Goal: Task Accomplishment & Management: Use online tool/utility

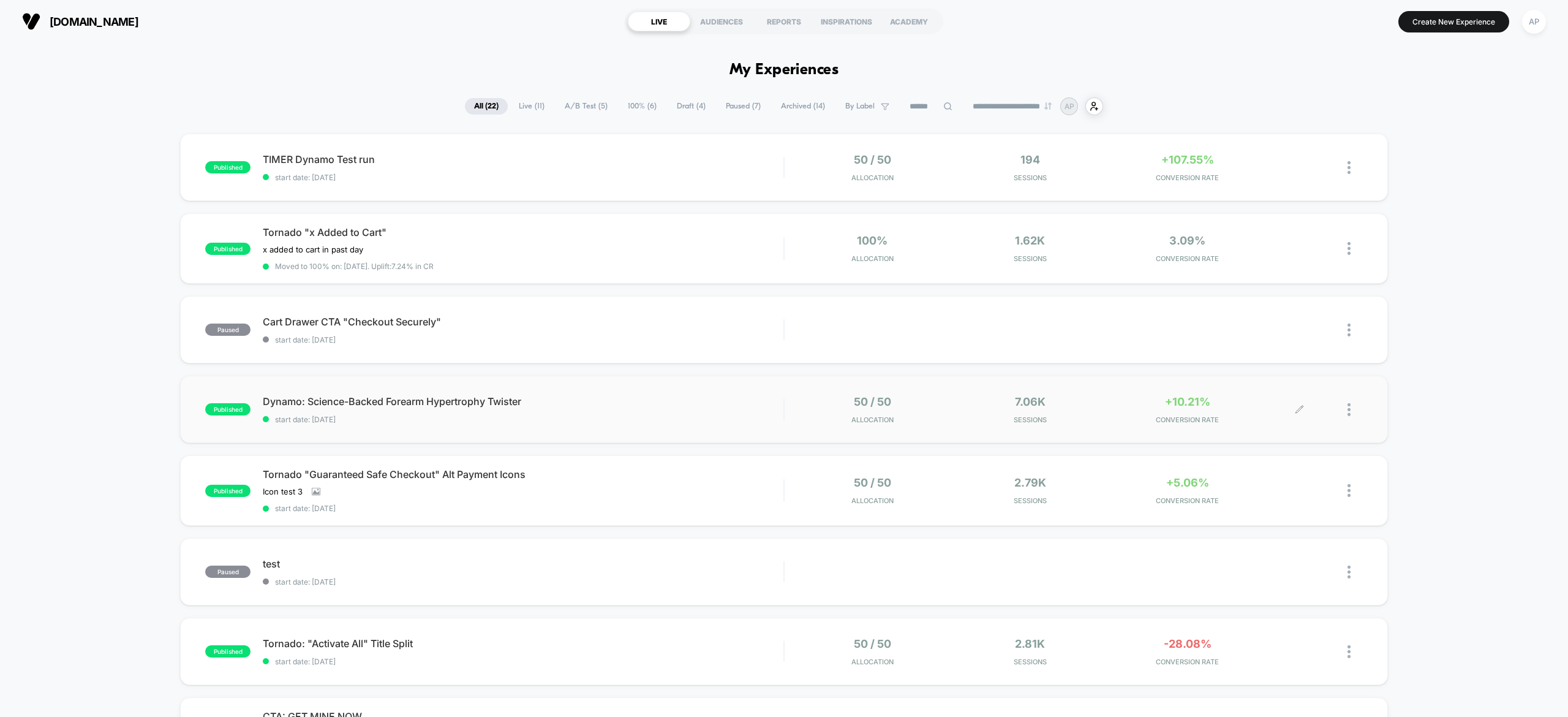
click at [1088, 416] on span "Sessions" at bounding box center [1030, 420] width 151 height 9
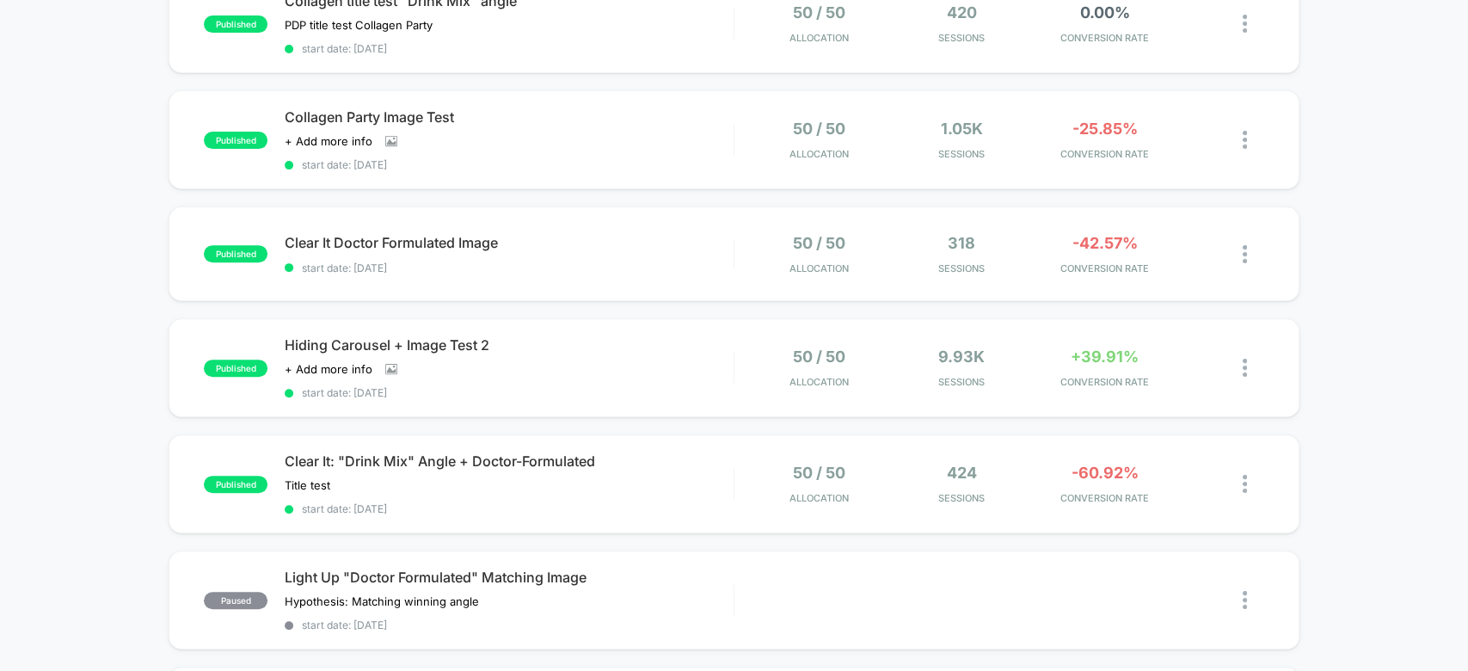
scroll to position [330, 0]
click at [689, 138] on div "Collagen Party Image Test Click to view images Click to edit experience details…" at bounding box center [509, 138] width 448 height 63
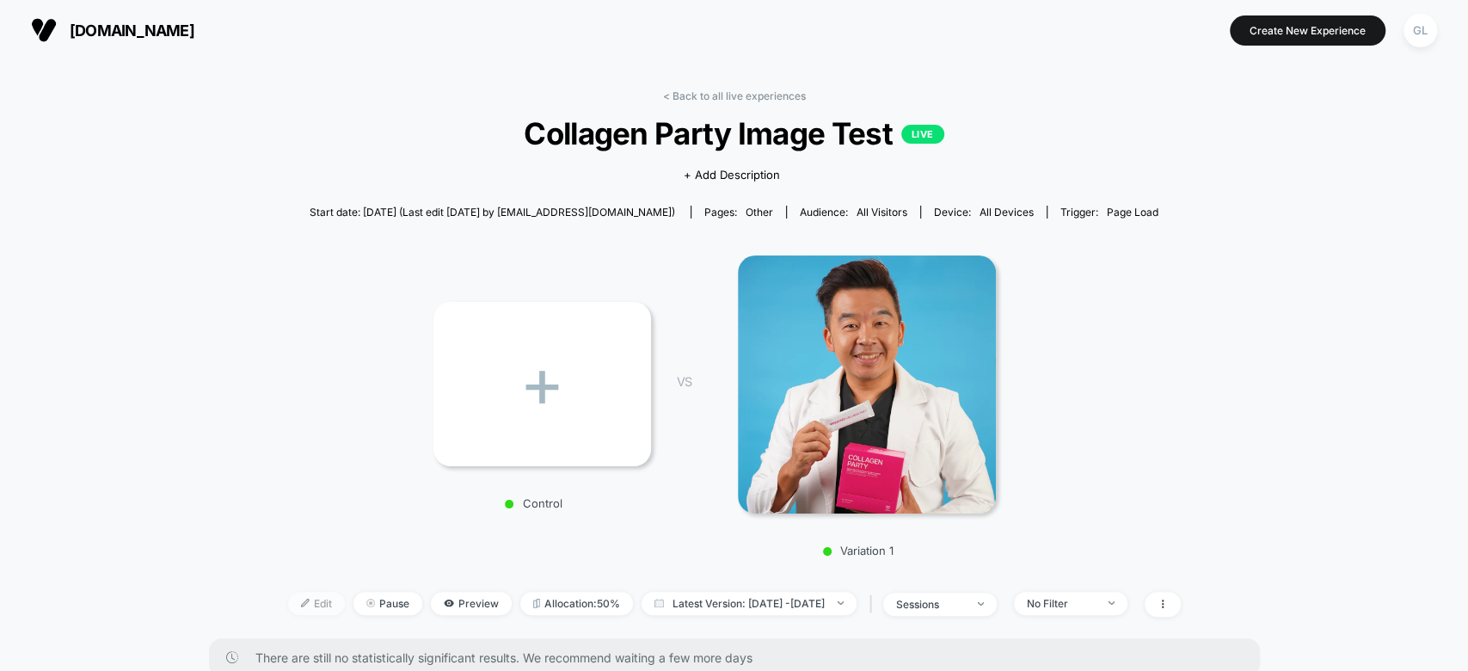
click at [288, 605] on span "Edit" at bounding box center [316, 603] width 57 height 23
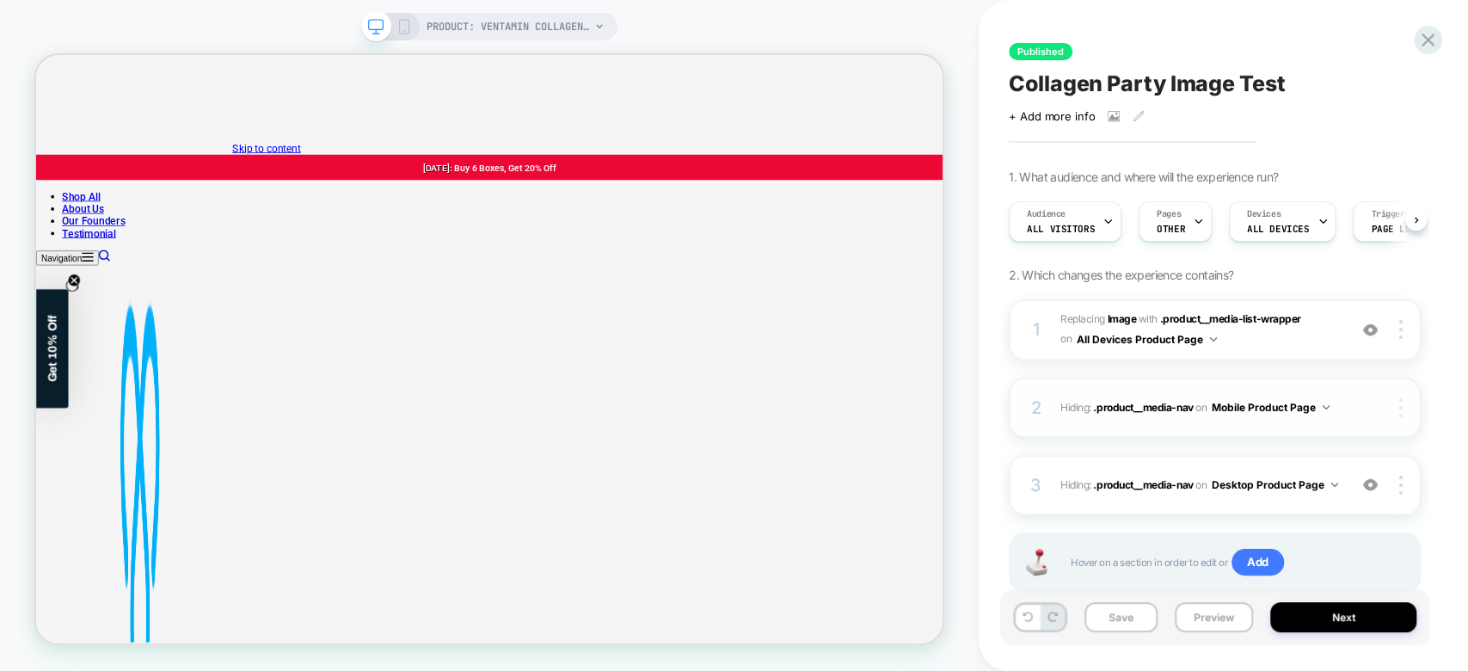
click at [1401, 408] on img at bounding box center [1400, 407] width 3 height 19
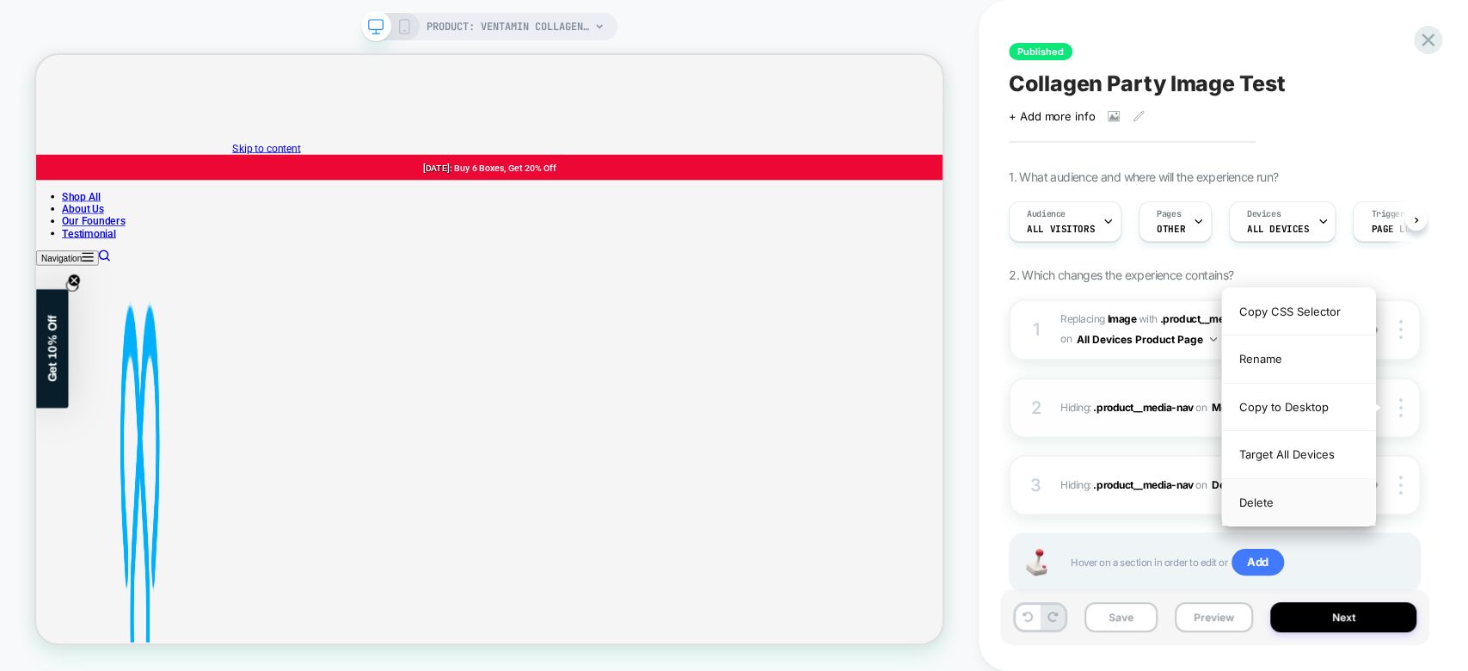
click at [1250, 500] on div "Delete" at bounding box center [1298, 502] width 153 height 46
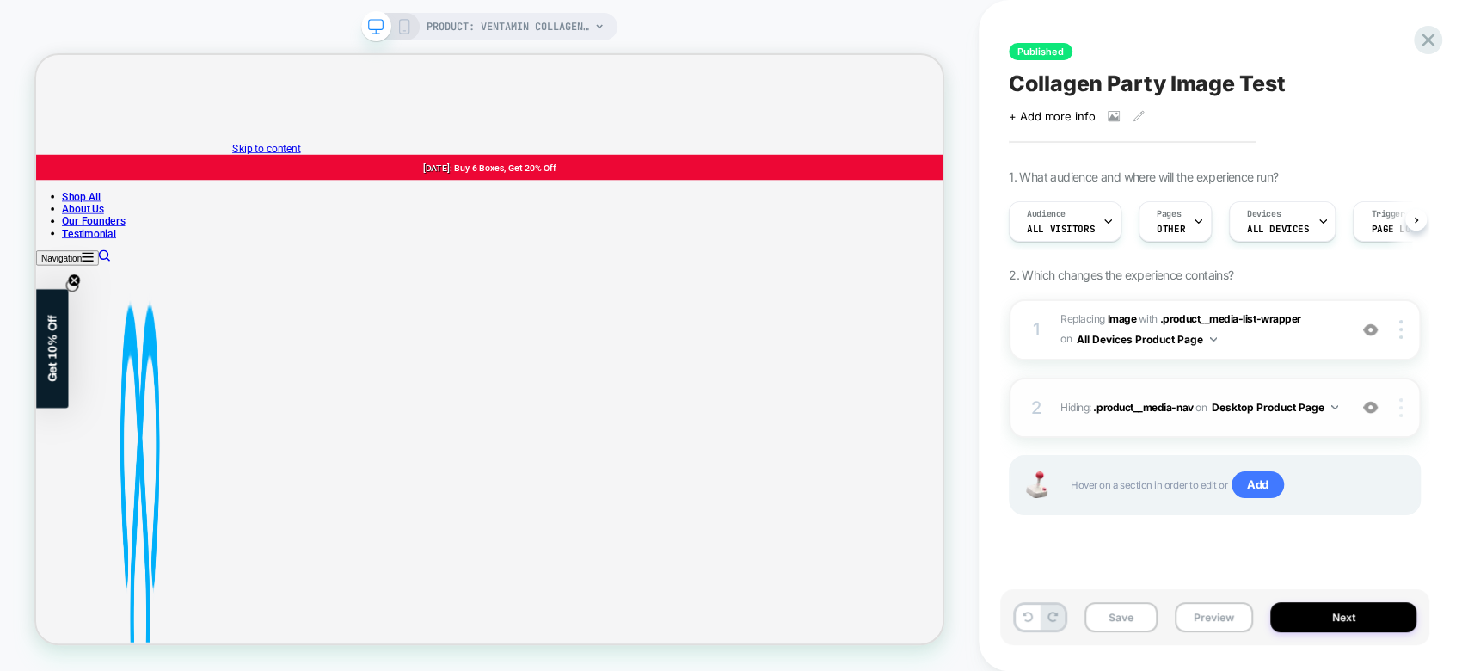
click at [1399, 411] on img at bounding box center [1400, 407] width 3 height 19
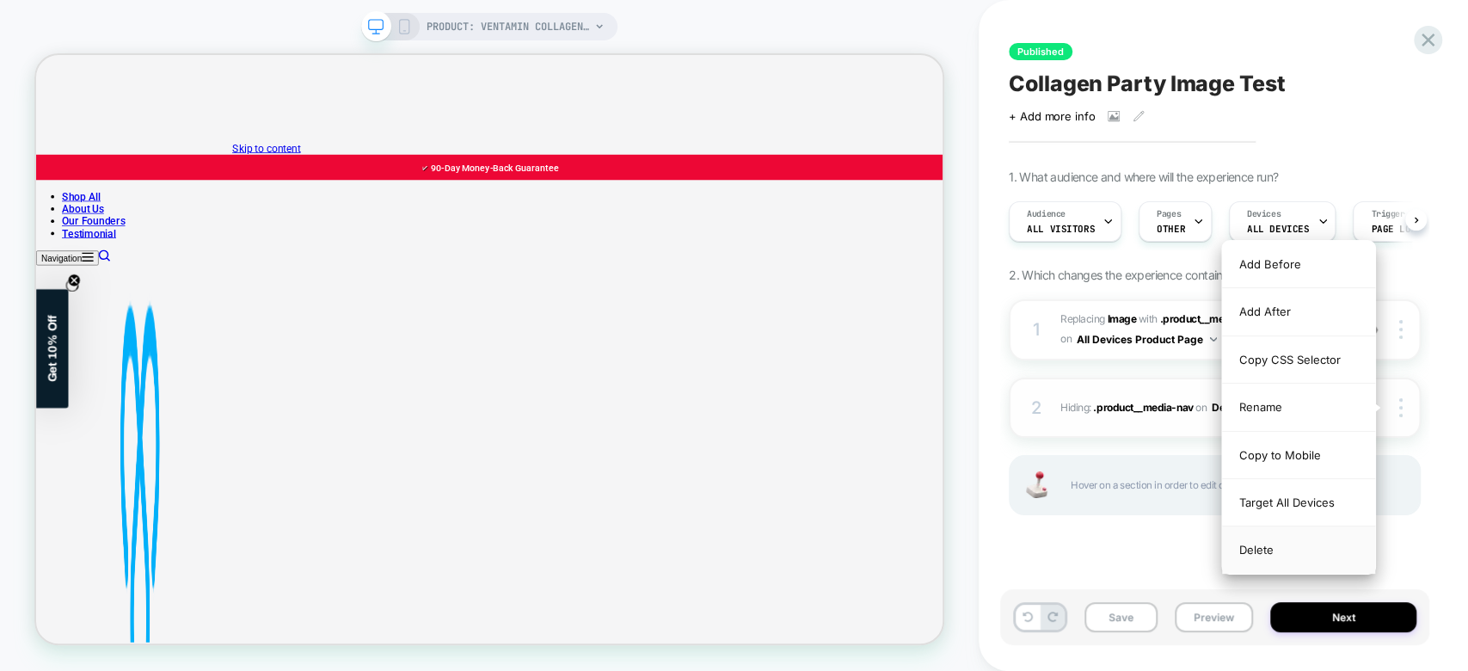
click at [1271, 549] on div "Delete" at bounding box center [1298, 549] width 153 height 46
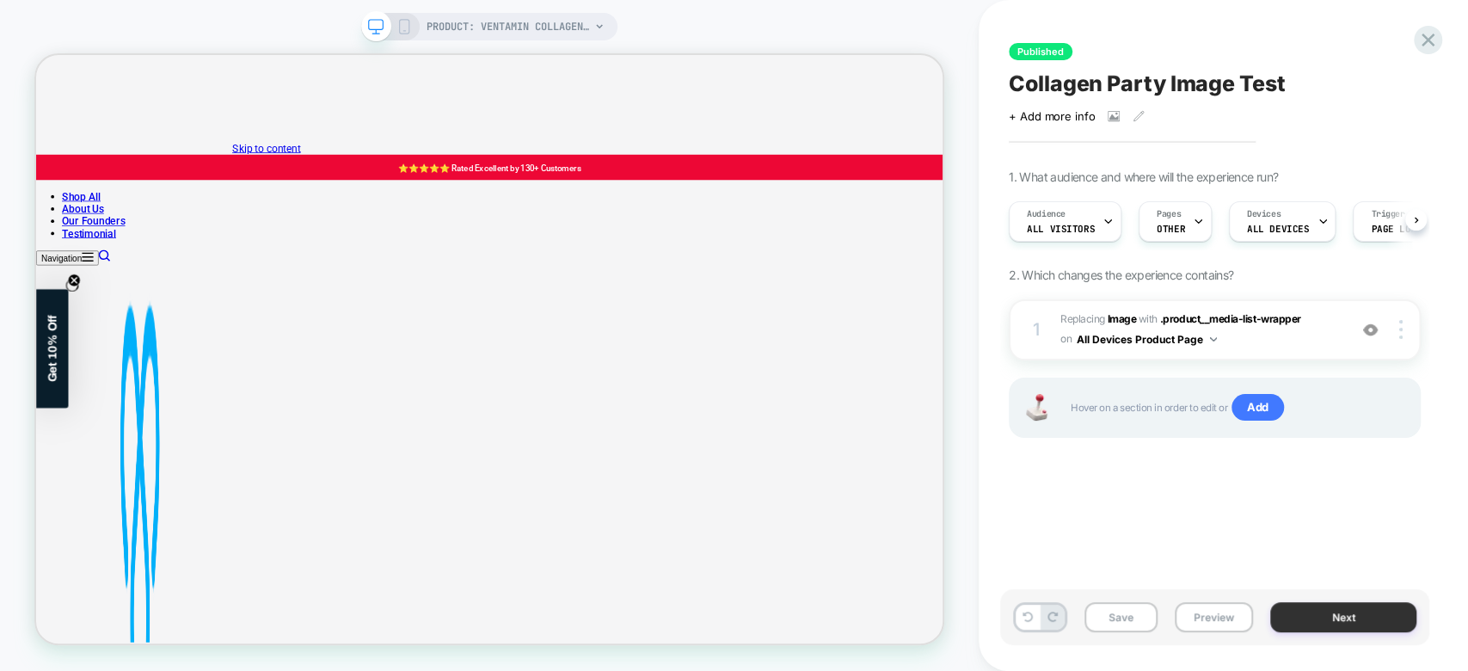
click at [1358, 617] on button "Next" at bounding box center [1343, 617] width 146 height 30
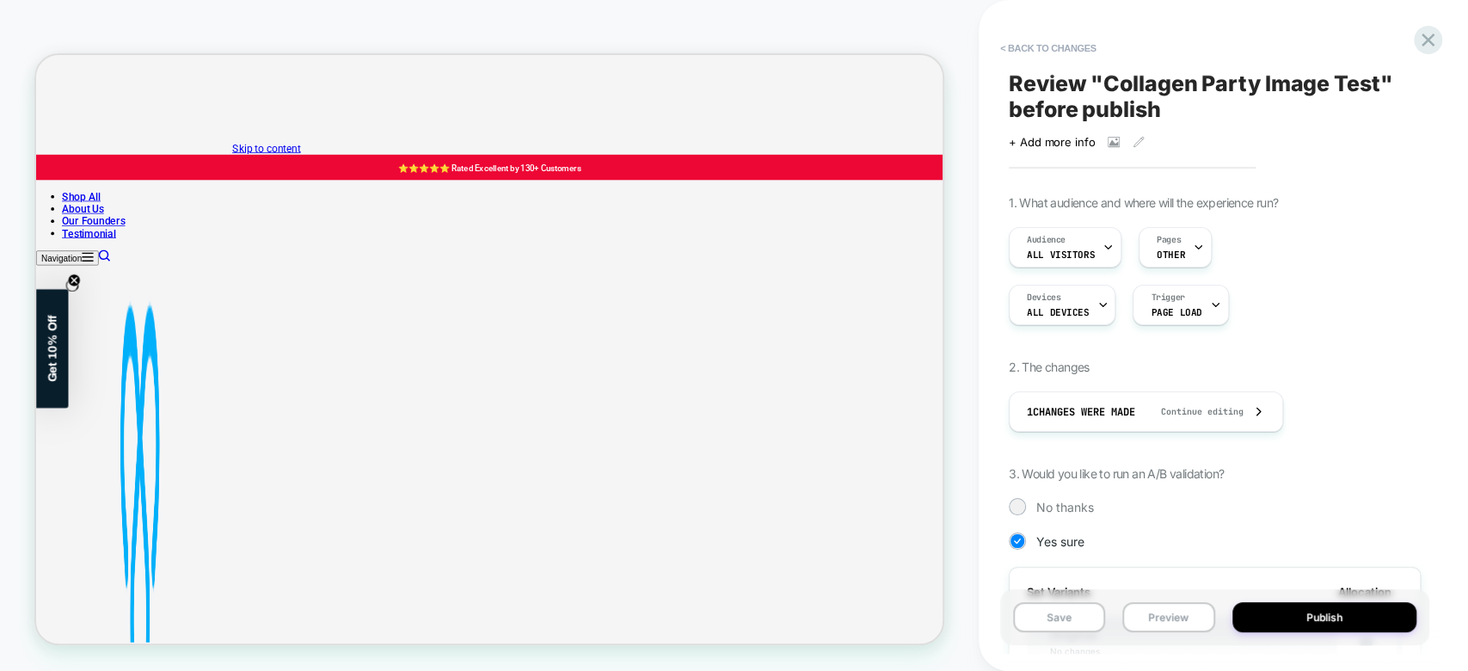
scroll to position [0, 1]
click at [1176, 268] on div "Audience All Visitors Pages OTHER Devices ALL DEVICES Trigger Page Load" at bounding box center [1215, 276] width 412 height 98
click at [1176, 264] on div "Pages OTHER" at bounding box center [1170, 247] width 63 height 39
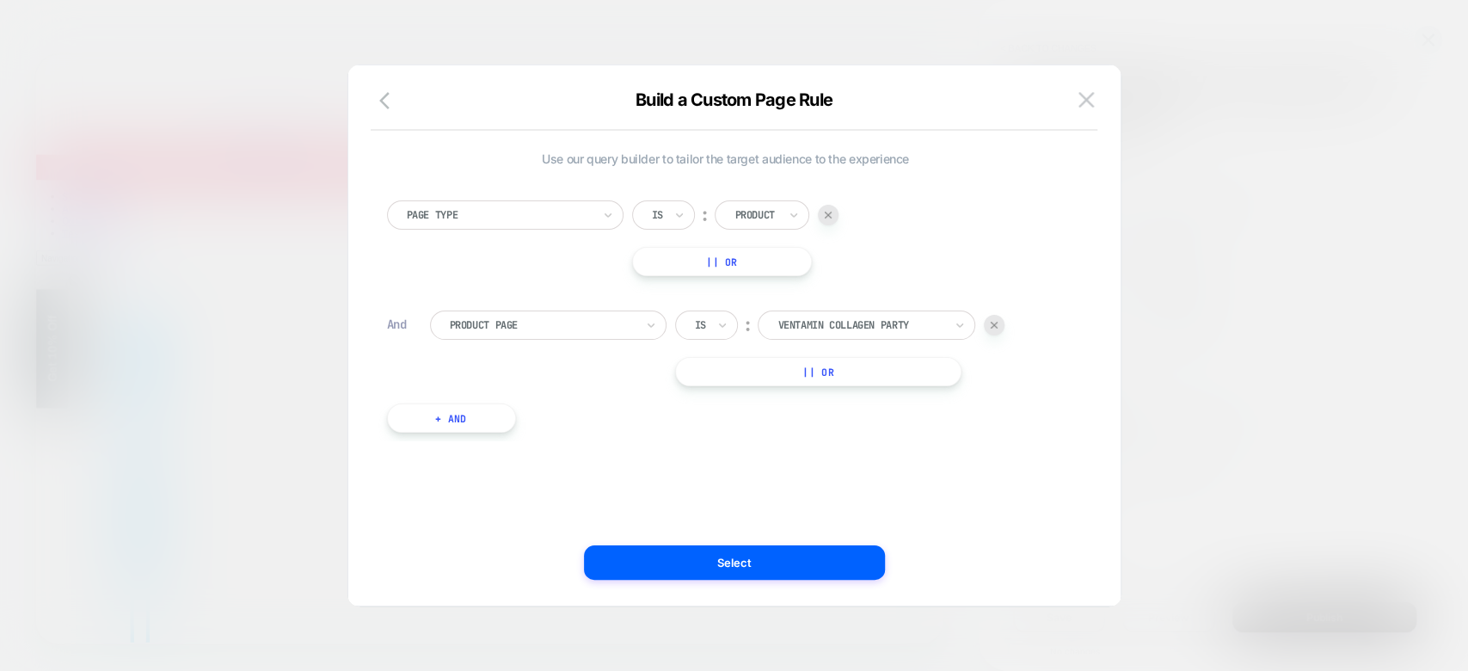
click at [1319, 340] on div at bounding box center [734, 335] width 1468 height 671
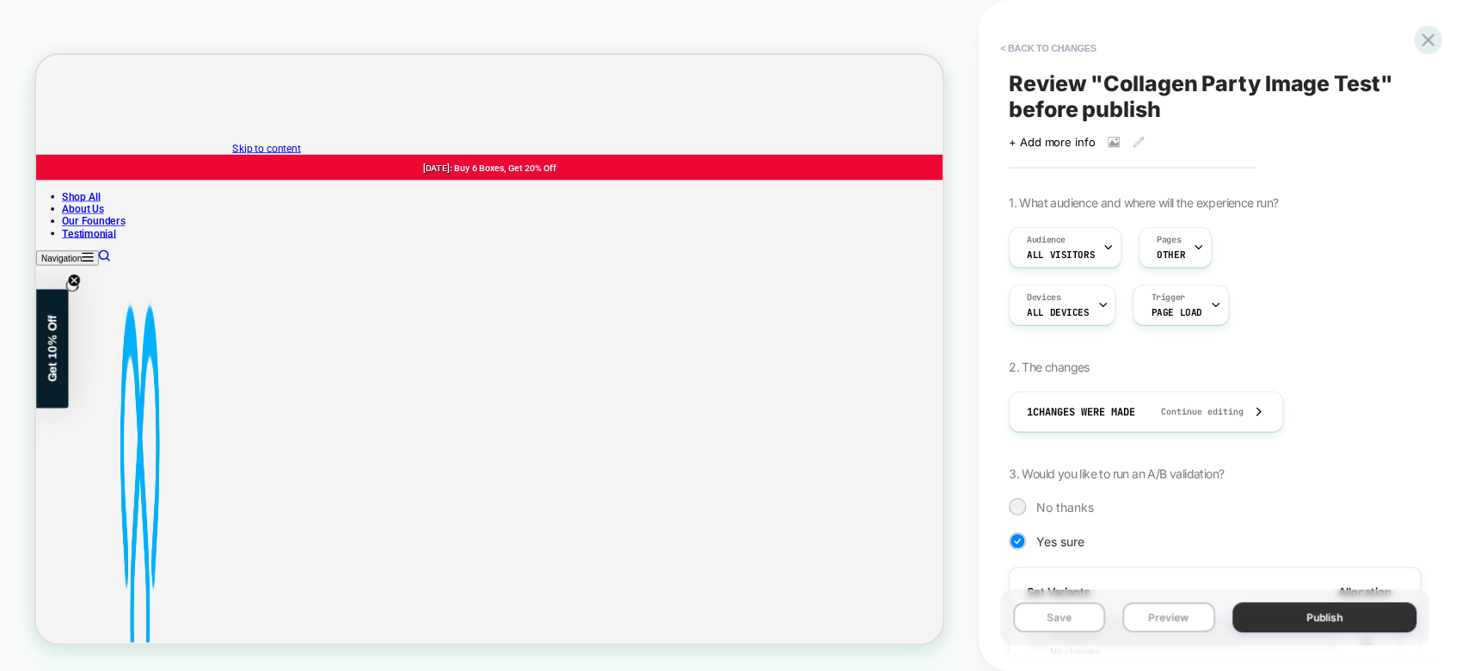
click at [1291, 614] on button "Publish" at bounding box center [1324, 617] width 185 height 30
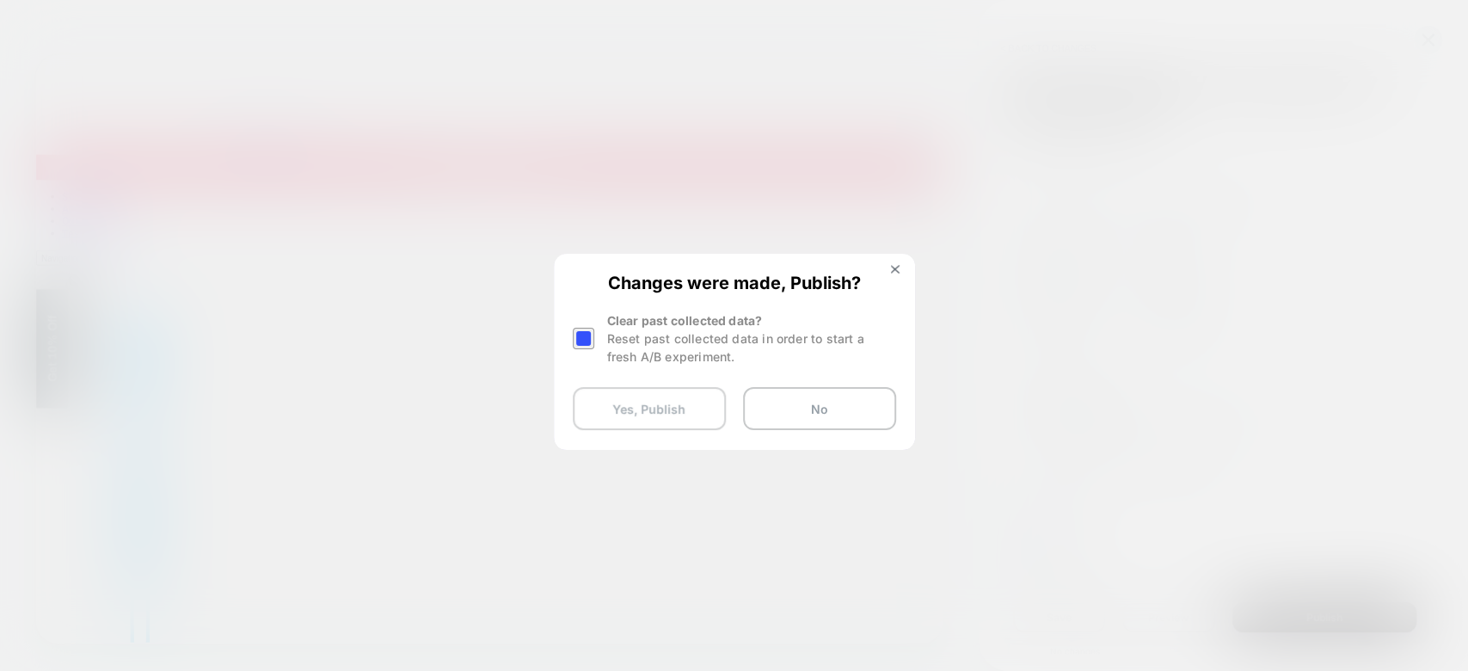
click at [688, 414] on button "Yes, Publish" at bounding box center [649, 408] width 153 height 43
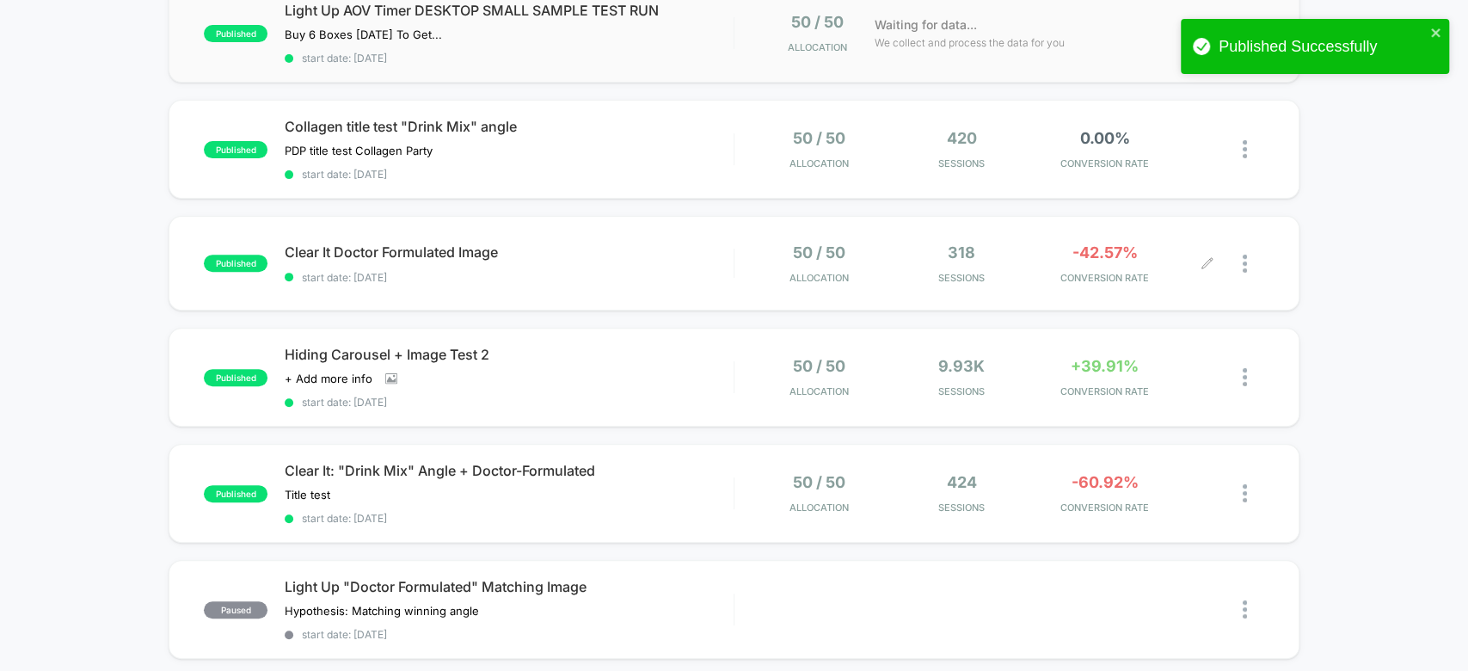
scroll to position [321, 0]
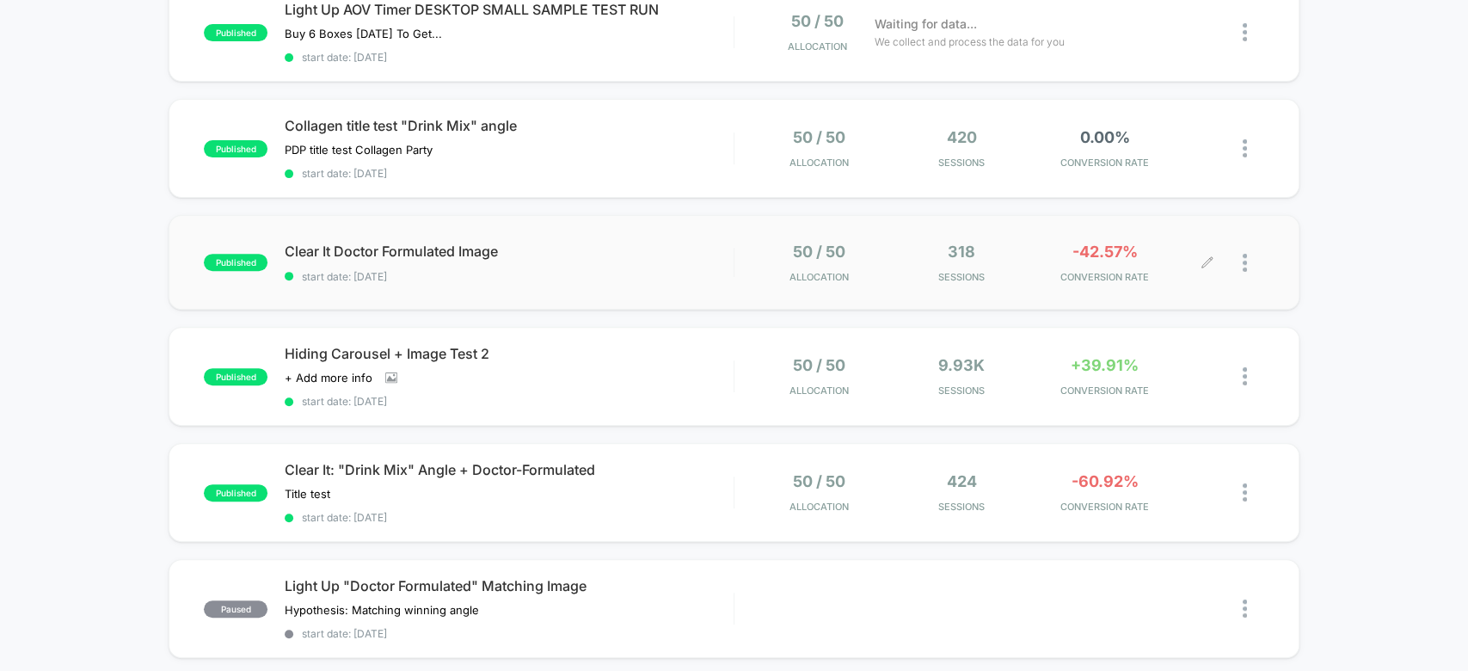
click at [976, 258] on div "318 Sessions" at bounding box center [961, 262] width 134 height 40
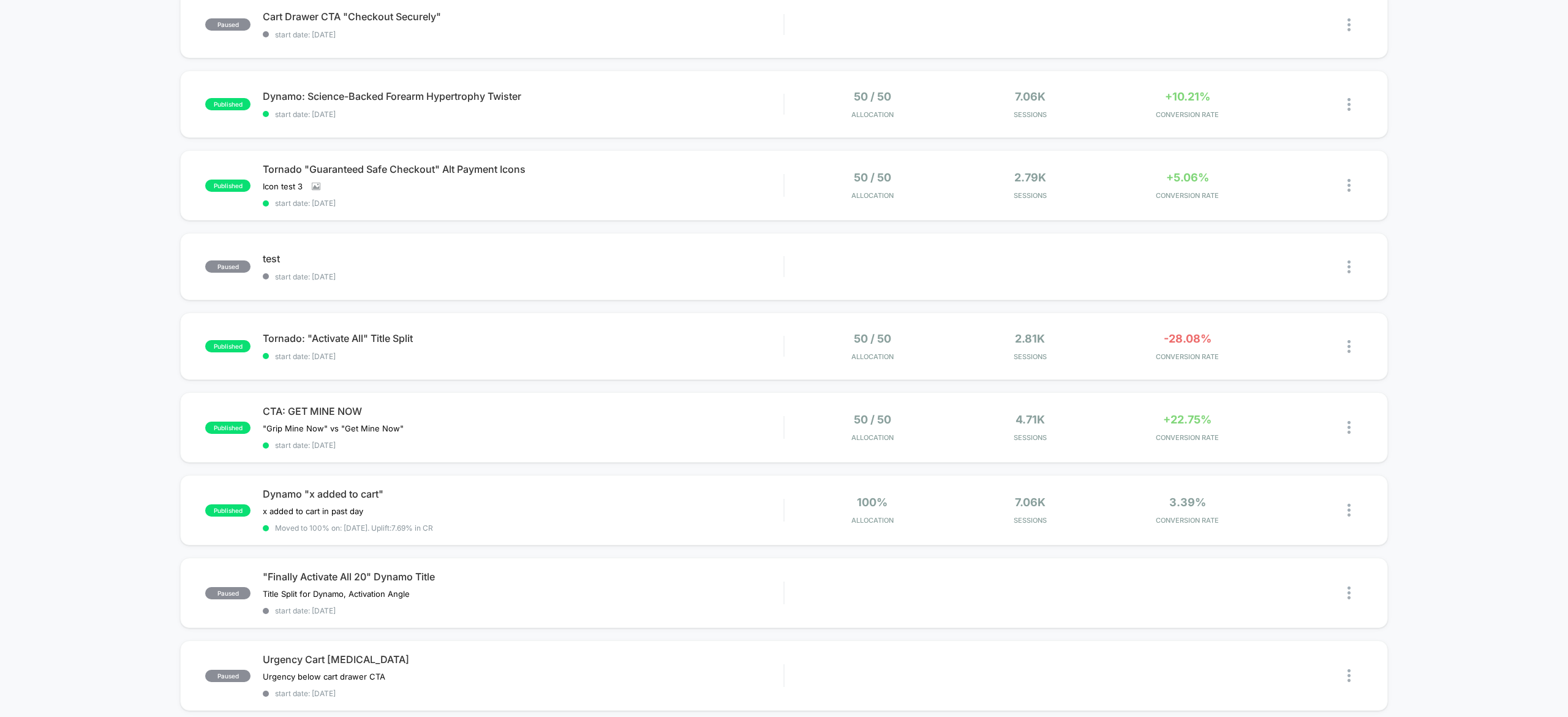
scroll to position [353, 0]
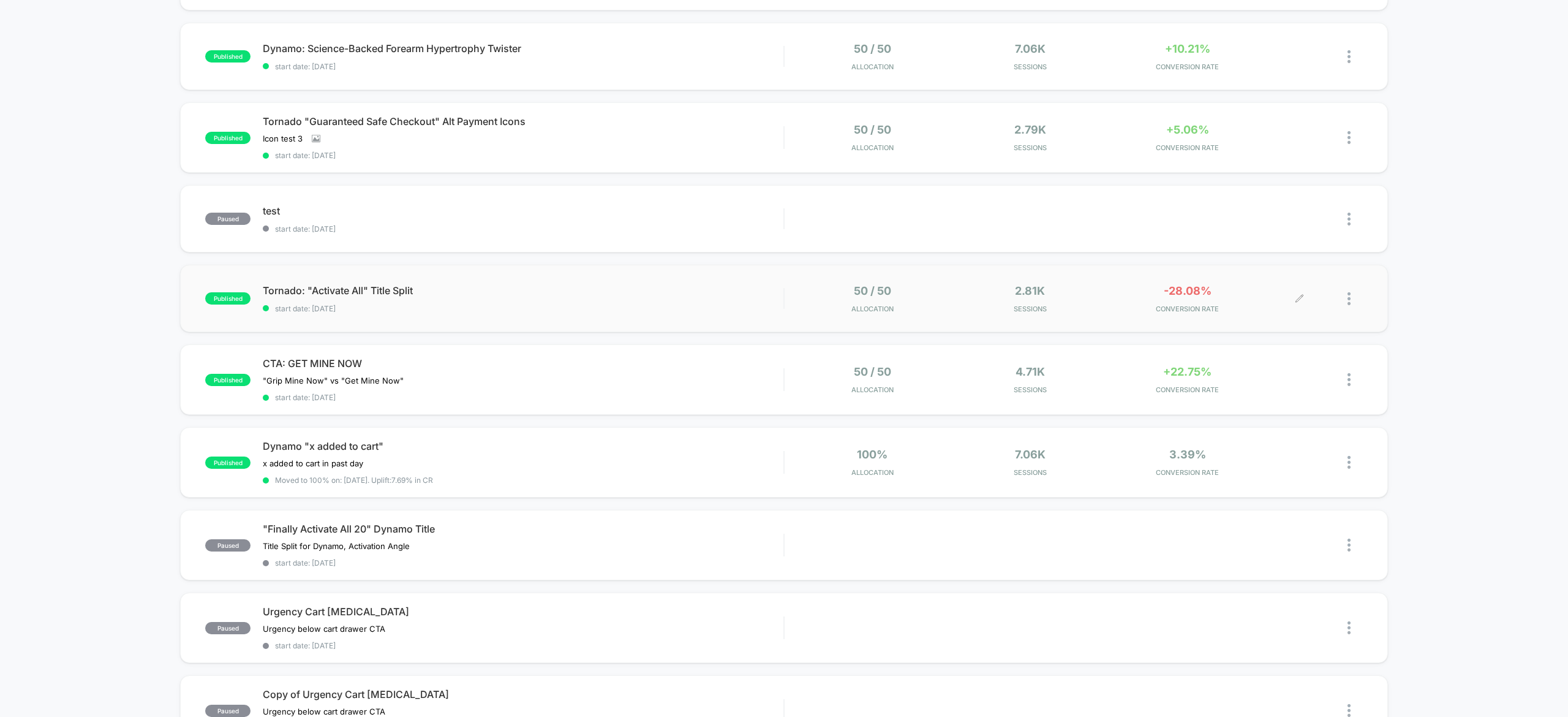
click at [1353, 293] on div at bounding box center [1355, 299] width 15 height 29
click at [1282, 291] on div "Pause" at bounding box center [1285, 284] width 110 height 28
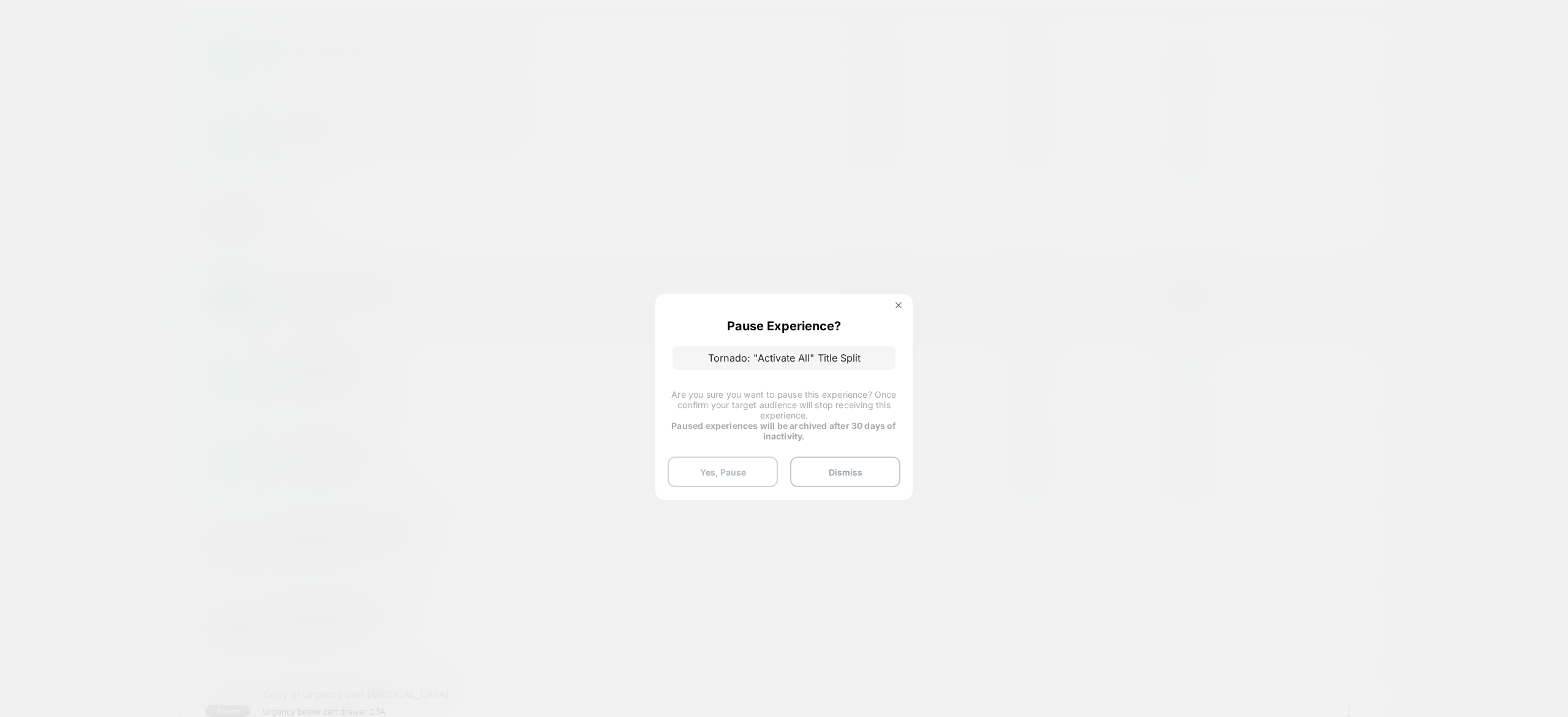
click at [748, 455] on div "Pause Experience? Tornado: "Activate All" Title Split Are you sure you want to …" at bounding box center [784, 397] width 257 height 205
click at [811, 472] on button "Dismiss" at bounding box center [845, 472] width 110 height 31
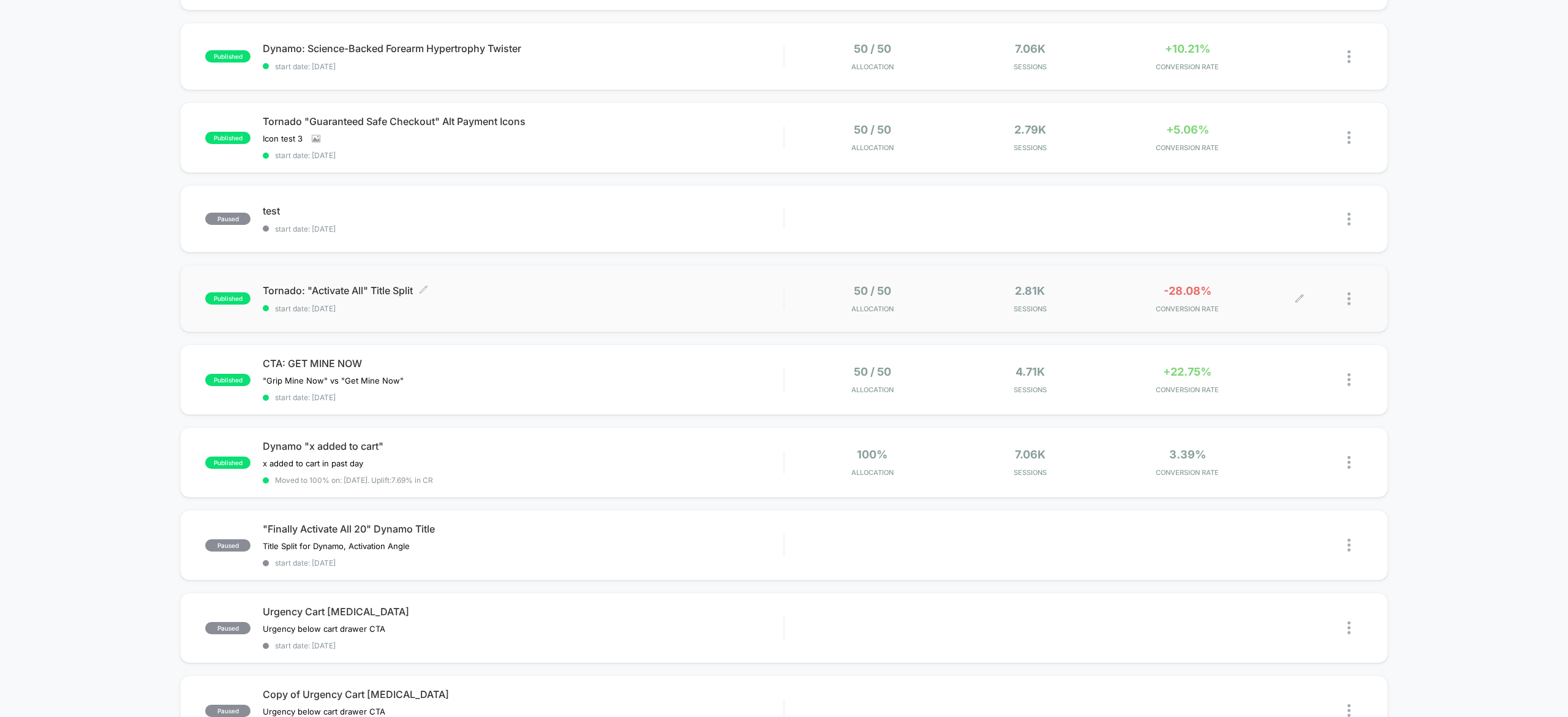
click at [743, 300] on div "Tornado: "Activate All" Title Split Click to edit experience details Click to e…" at bounding box center [523, 299] width 521 height 29
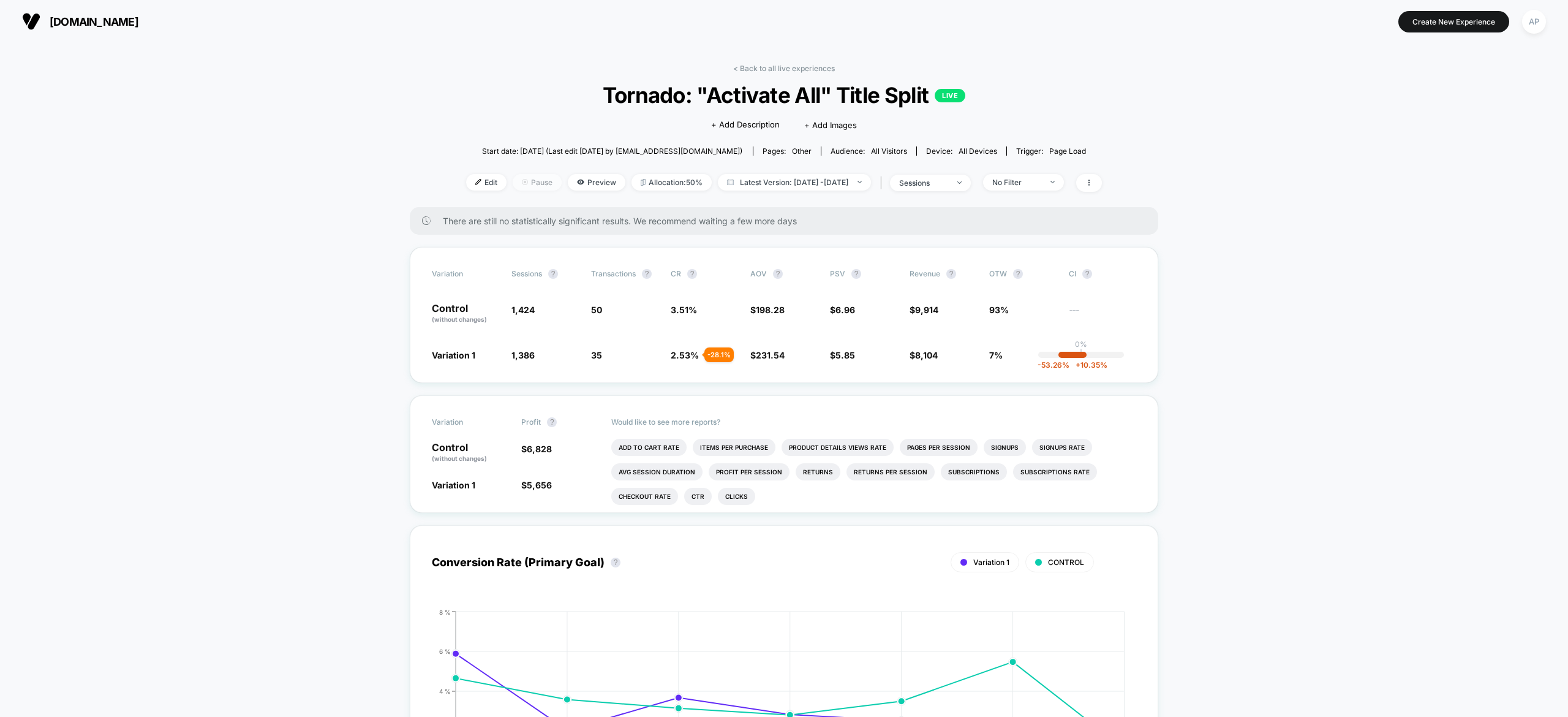
click at [513, 185] on span "Pause" at bounding box center [537, 182] width 49 height 16
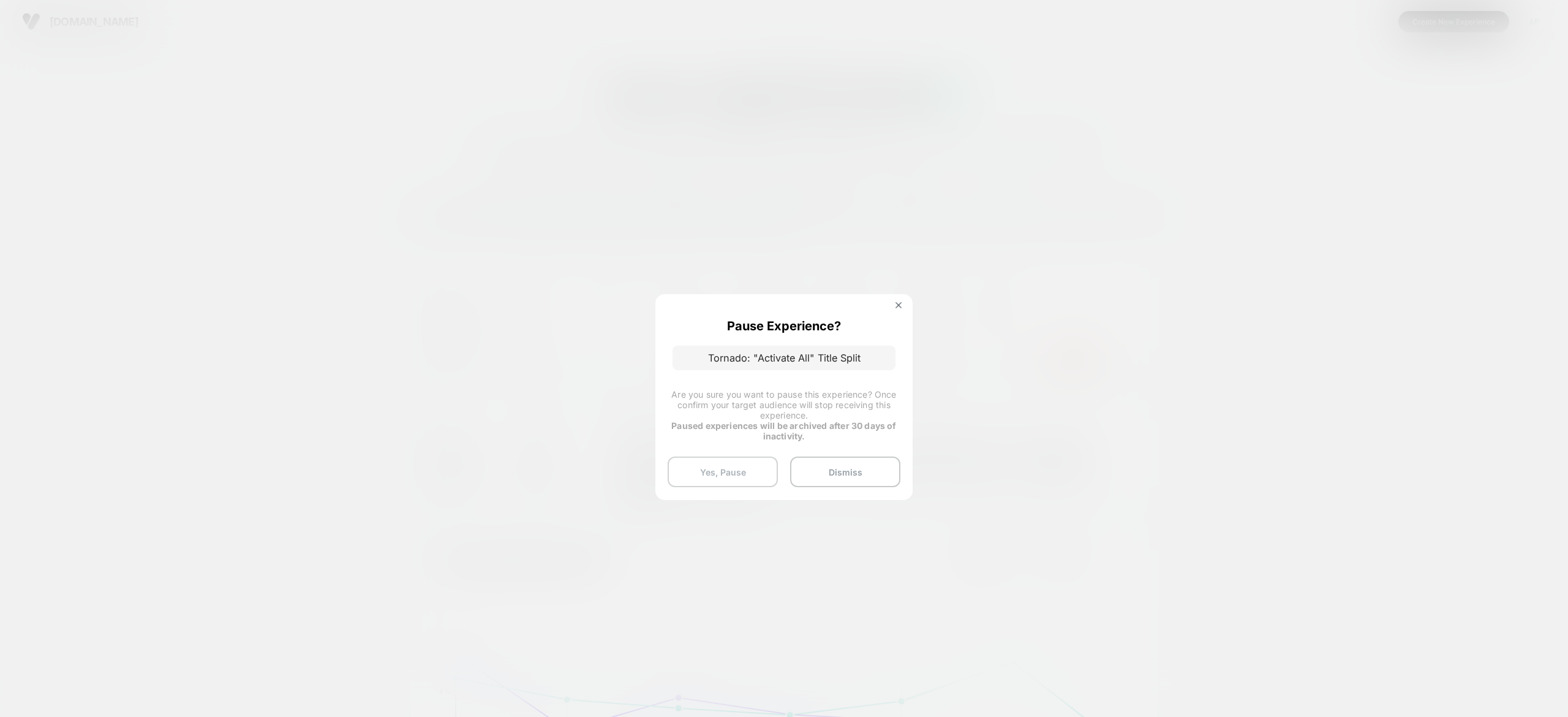
click at [756, 458] on button "Yes, Pause" at bounding box center [722, 472] width 110 height 31
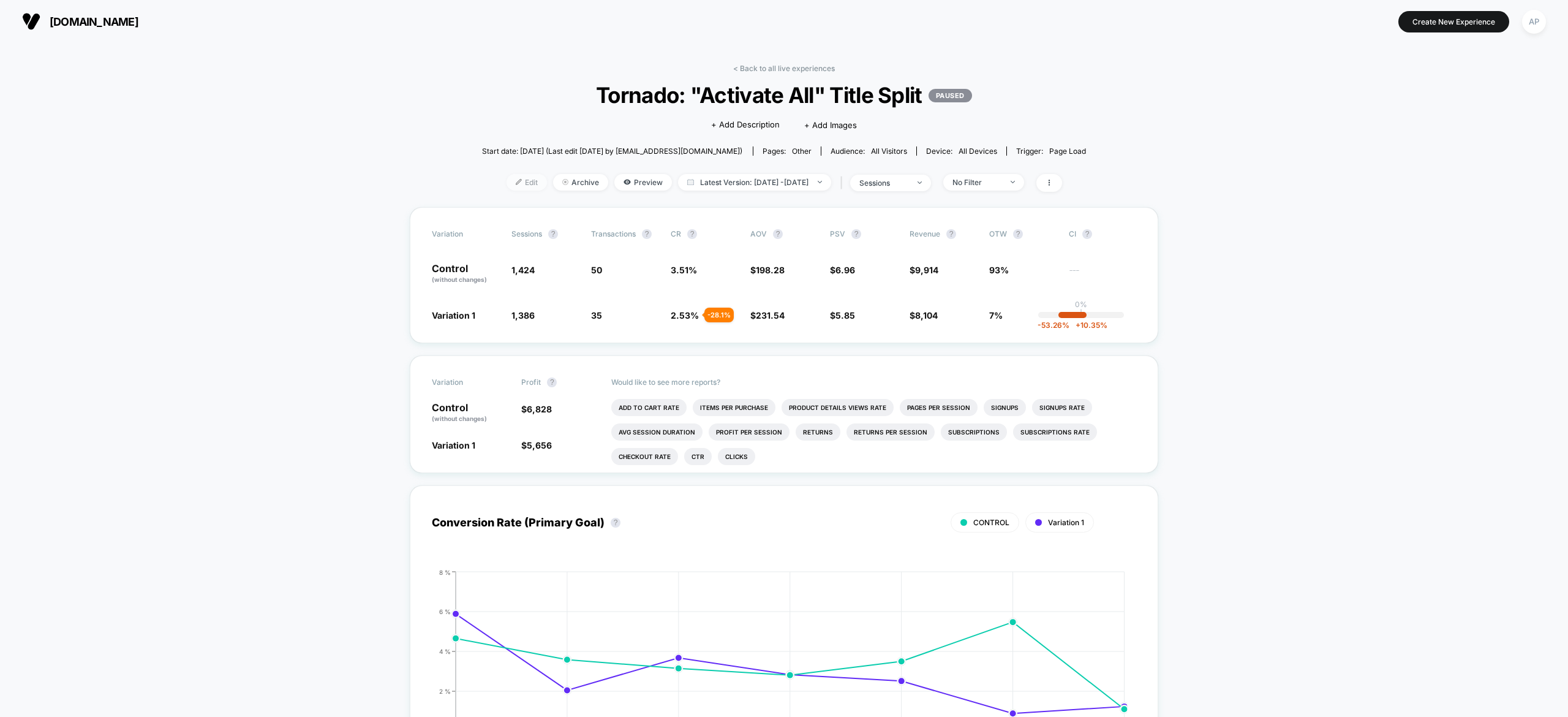
click at [509, 180] on span "Edit" at bounding box center [526, 182] width 41 height 16
